Goal: Task Accomplishment & Management: Use online tool/utility

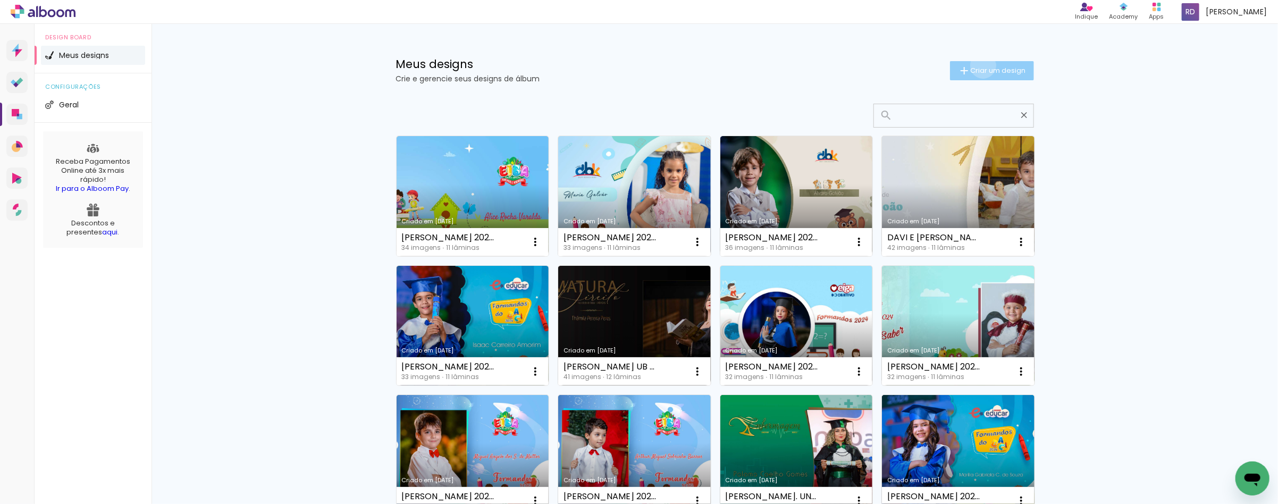
click at [976, 67] on span "Criar um design" at bounding box center [997, 70] width 55 height 7
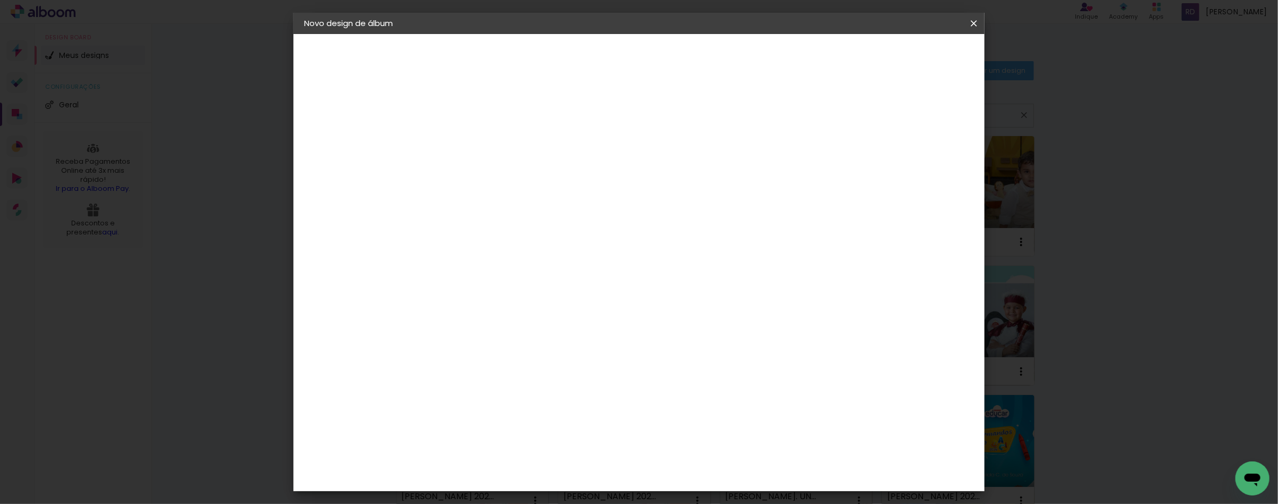
click at [478, 141] on input at bounding box center [478, 142] width 0 height 16
type input "CAUÃ_1 ANO 20X25"
type paper-input "CAUÃ_1 ANO 20X25"
click at [0, 0] on slot "Avançar" at bounding box center [0, 0] width 0 height 0
click at [0, 0] on slot "Tamanho Livre" at bounding box center [0, 0] width 0 height 0
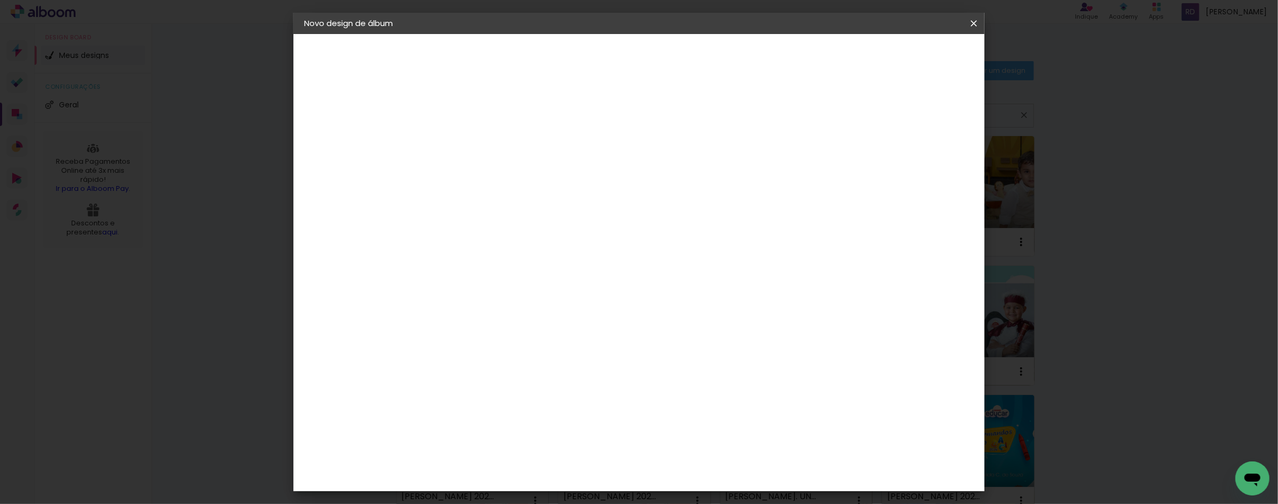
click at [0, 0] on slot "Avançar" at bounding box center [0, 0] width 0 height 0
type input "1"
type paper-input "1"
click at [485, 123] on input "1" at bounding box center [470, 121] width 37 height 13
type input "6"
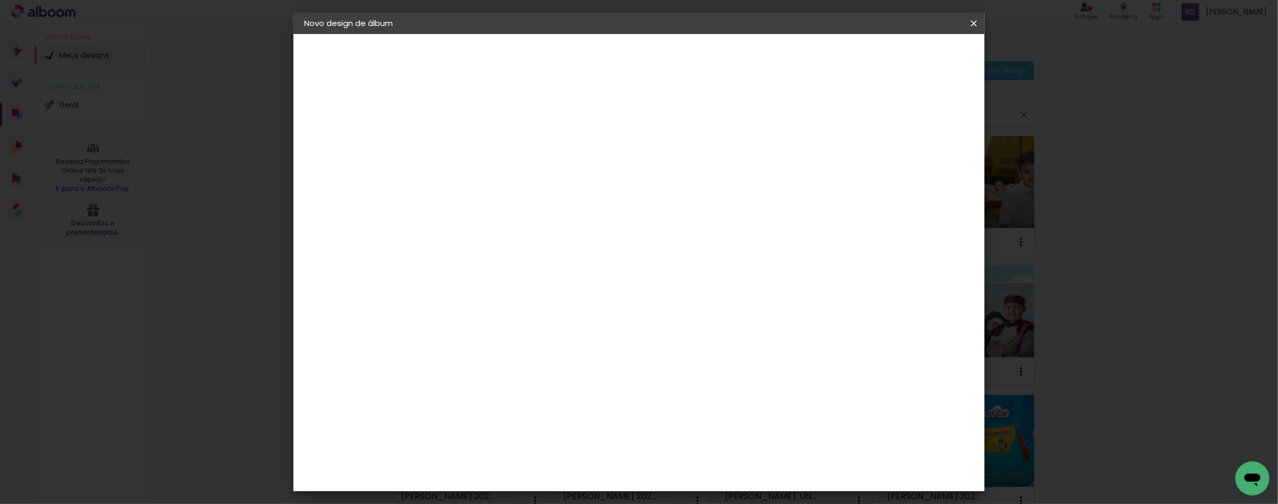
type paper-input "6"
click at [923, 155] on input "6" at bounding box center [916, 161] width 19 height 16
type input "7"
type paper-input "7"
click at [921, 155] on input "7" at bounding box center [916, 161] width 19 height 16
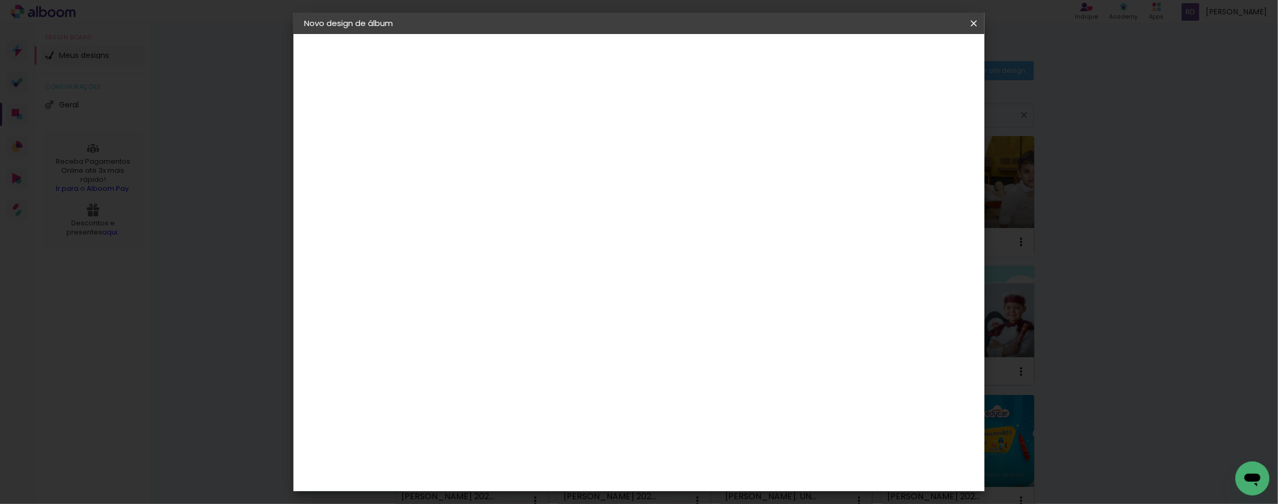
type input "8"
type paper-input "8"
click at [921, 155] on input "8" at bounding box center [915, 161] width 19 height 16
drag, startPoint x: 442, startPoint y: 300, endPoint x: 429, endPoint y: 300, distance: 13.3
click at [429, 34] on quentale-album-spec "Iniciar design Iniciar design" at bounding box center [638, 34] width 691 height 0
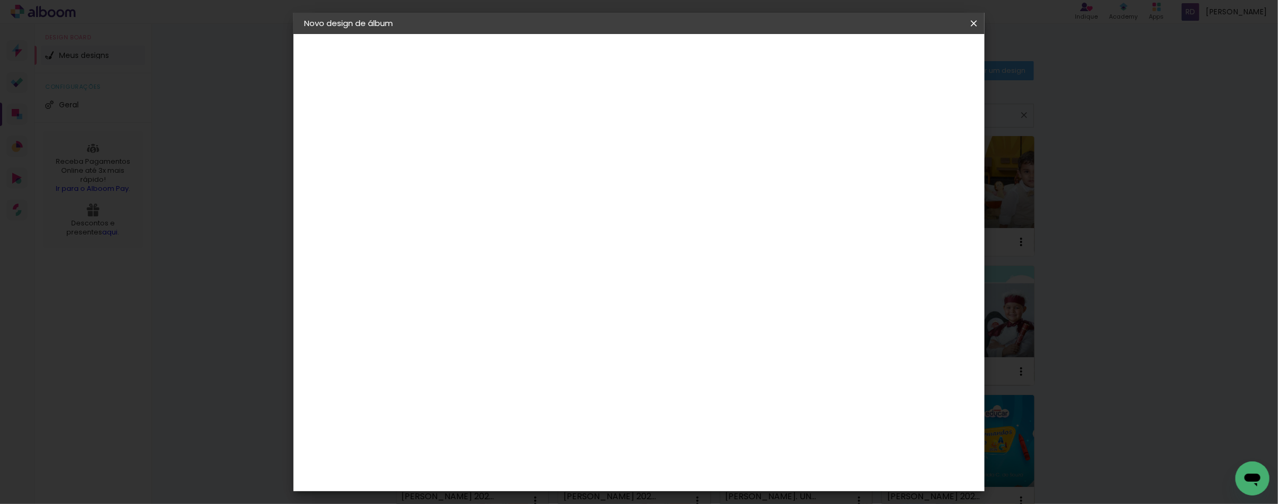
drag, startPoint x: 449, startPoint y: 301, endPoint x: 441, endPoint y: 301, distance: 8.0
click at [441, 301] on input "30" at bounding box center [444, 302] width 28 height 16
type input "20"
type paper-input "20"
drag, startPoint x: 702, startPoint y: 373, endPoint x: 696, endPoint y: 371, distance: 5.5
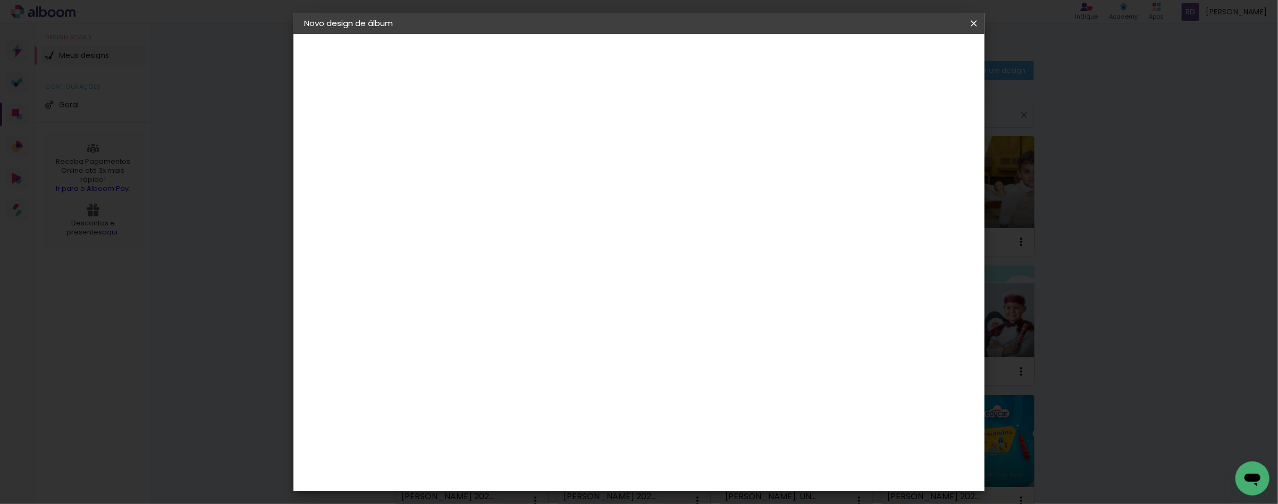
click at [696, 371] on input "60" at bounding box center [697, 374] width 28 height 16
type input "50"
type paper-input "50"
click at [458, 280] on input "20" at bounding box center [444, 281] width 28 height 16
type input "20,3"
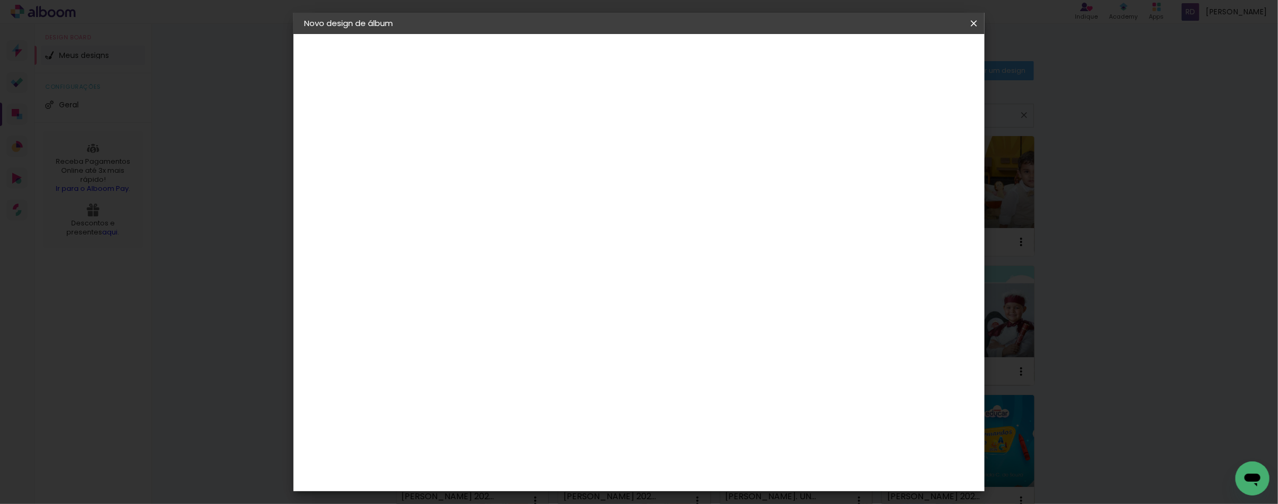
type paper-input "20,3"
click at [906, 54] on span "Iniciar design" at bounding box center [882, 56] width 48 height 7
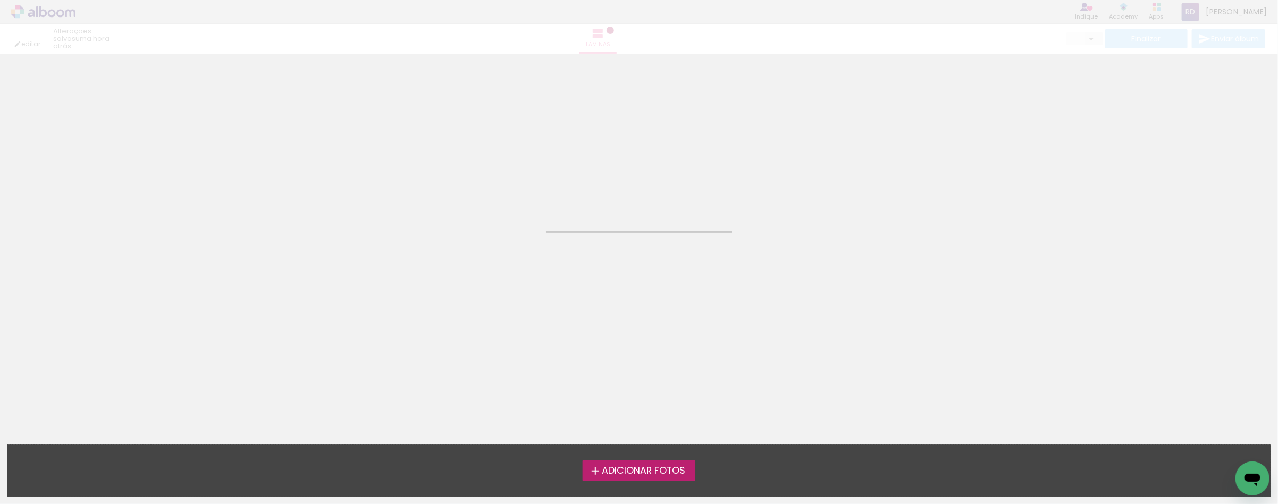
click at [632, 475] on span "Adicionar Fotos" at bounding box center [643, 471] width 83 height 10
click at [0, 0] on input "file" at bounding box center [0, 0] width 0 height 0
